Goal: Find specific page/section: Find specific page/section

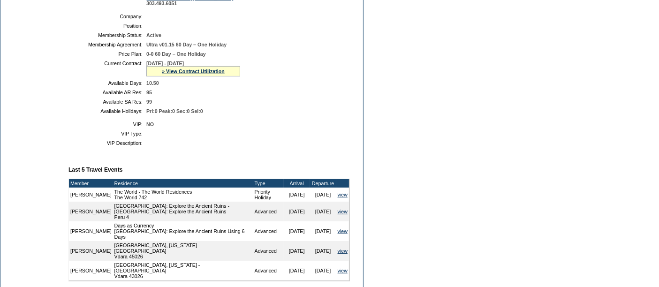
scroll to position [159, 0]
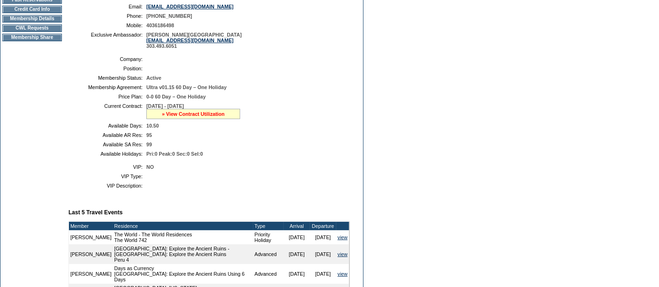
click at [173, 116] on link "» View Contract Utilization" at bounding box center [193, 114] width 63 height 6
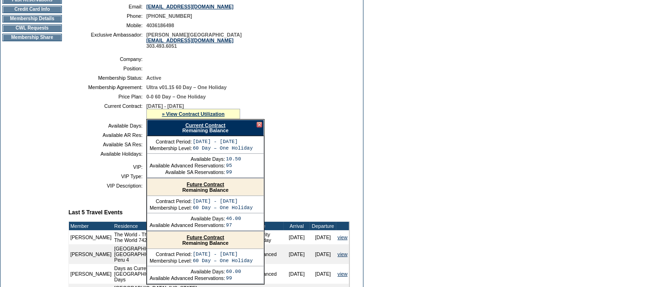
click at [185, 123] on link "Current Contract" at bounding box center [205, 126] width 40 height 6
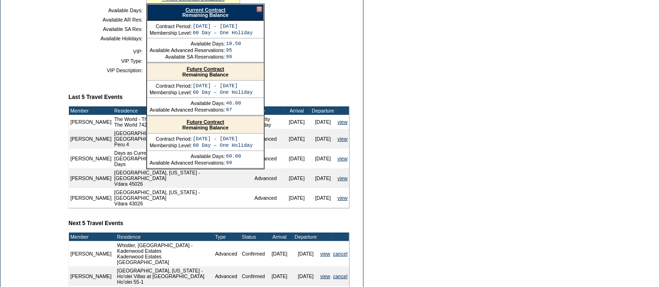
scroll to position [0, 0]
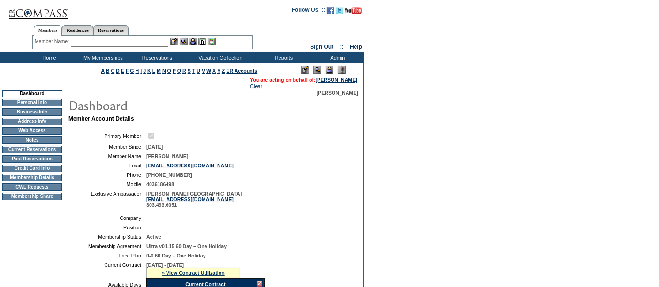
click at [49, 57] on td "Home" at bounding box center [48, 58] width 54 height 12
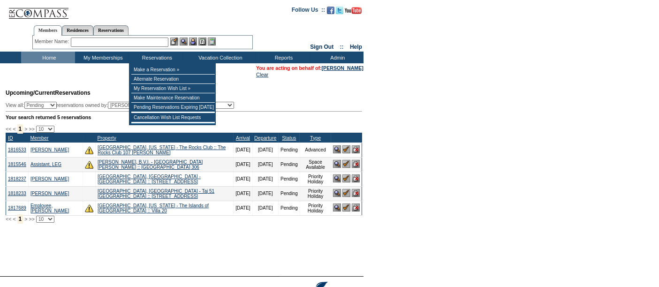
click at [145, 44] on input "text" at bounding box center [120, 42] width 98 height 9
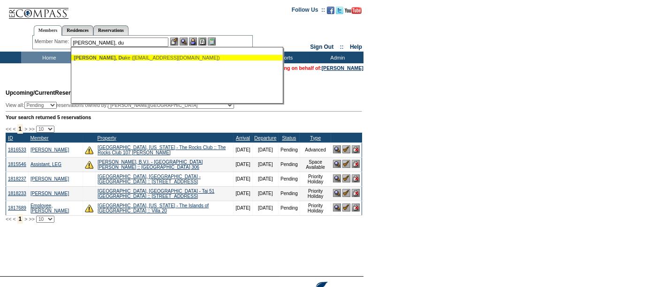
click at [122, 58] on div "[PERSON_NAME], Du ke ([EMAIL_ADDRESS][DOMAIN_NAME])" at bounding box center [177, 58] width 207 height 6
type input "[PERSON_NAME] ([EMAIL_ADDRESS][DOMAIN_NAME])"
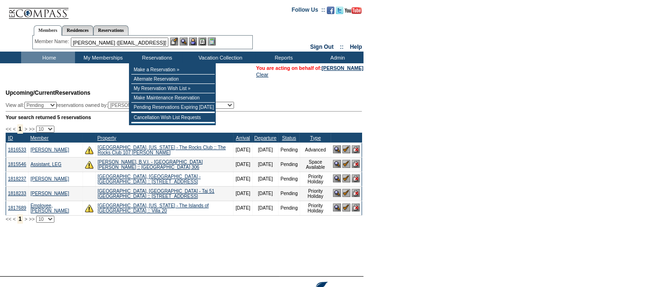
click at [187, 40] on img at bounding box center [184, 42] width 8 height 8
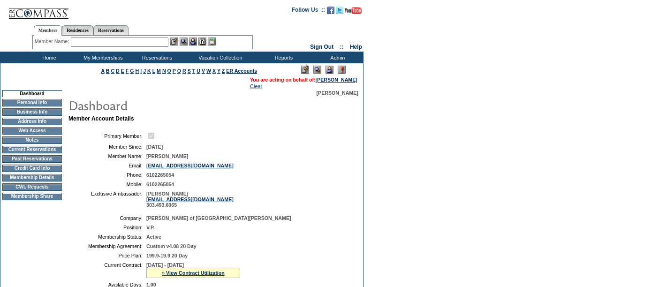
click at [29, 191] on td "CWL Requests" at bounding box center [32, 188] width 60 height 8
